Goal: Find specific page/section: Find specific page/section

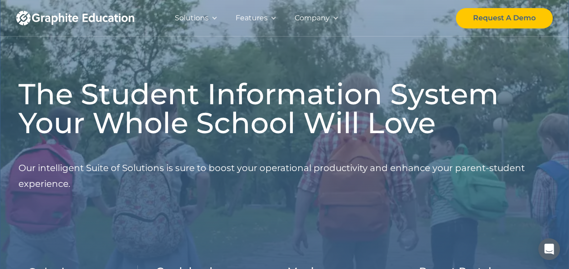
click at [216, 18] on div at bounding box center [214, 18] width 6 height 6
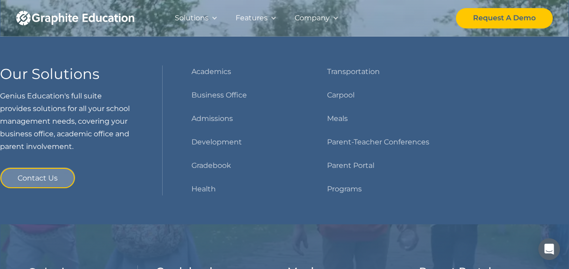
click at [271, 18] on div at bounding box center [273, 18] width 6 height 6
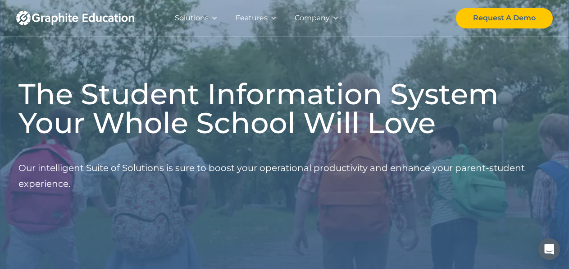
click at [270, 17] on div at bounding box center [273, 18] width 6 height 6
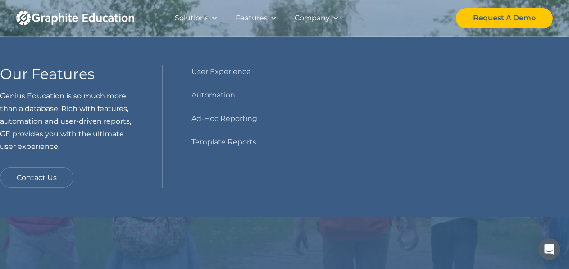
click at [333, 18] on div at bounding box center [336, 18] width 6 height 6
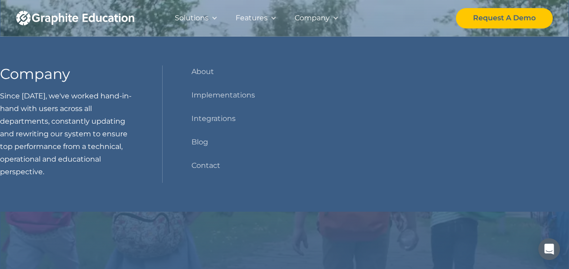
click at [274, 16] on div at bounding box center [273, 18] width 6 height 6
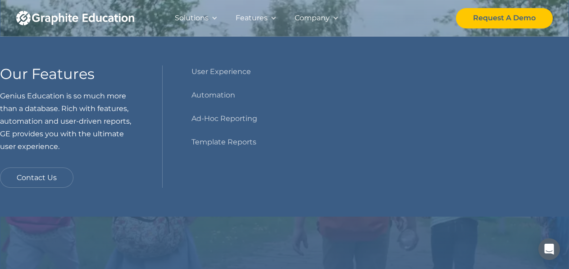
click at [213, 18] on div at bounding box center [214, 18] width 6 height 6
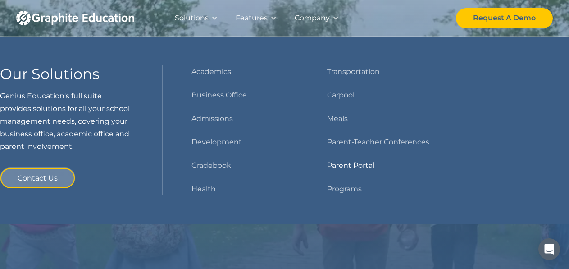
click at [344, 163] on link "Parent Portal" at bounding box center [350, 165] width 47 height 13
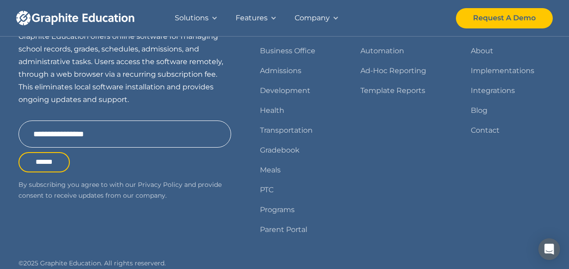
scroll to position [812, 0]
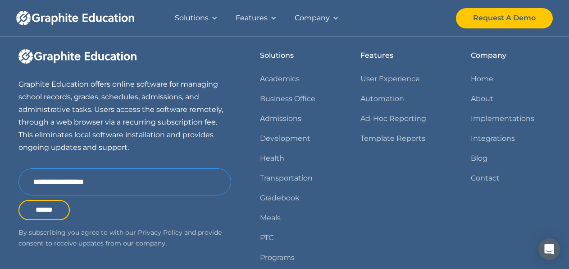
click at [59, 179] on input "Email Form" at bounding box center [124, 181] width 213 height 27
type input "**********"
drag, startPoint x: 121, startPoint y: 178, endPoint x: 0, endPoint y: 167, distance: 121.2
click at [18, 168] on input "**********" at bounding box center [124, 181] width 213 height 27
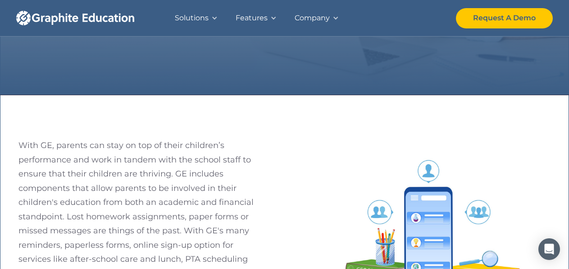
scroll to position [0, 0]
